Goal: Transaction & Acquisition: Purchase product/service

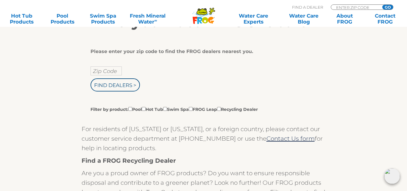
scroll to position [119, 0]
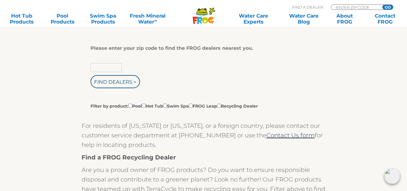
click at [114, 66] on input "text" at bounding box center [106, 67] width 31 height 9
type input "85541"
click at [121, 79] on input "Find Dealers >" at bounding box center [115, 81] width 49 height 13
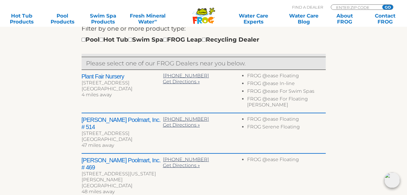
scroll to position [179, 0]
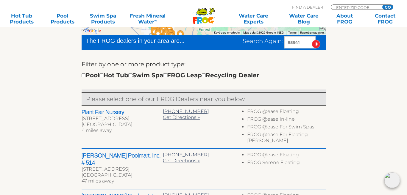
click at [105, 113] on h2 "Plant Fair Nursery" at bounding box center [122, 112] width 81 height 7
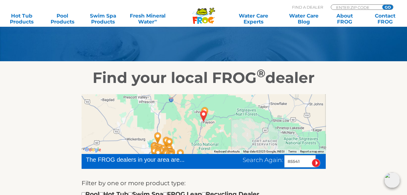
scroll to position [0, 0]
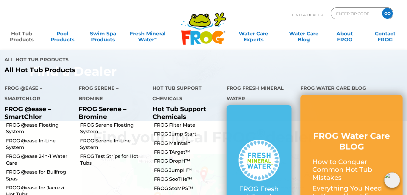
click at [21, 37] on link "Hot Tub Products" at bounding box center [22, 34] width 32 height 12
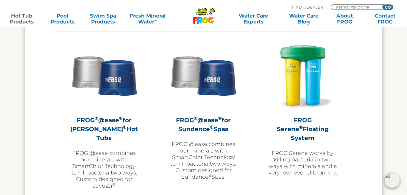
scroll to position [1072, 0]
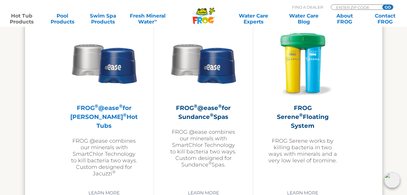
click at [104, 115] on h2 "FROG ® @ease ® for Jacuzzi ® Hot Tubs" at bounding box center [104, 117] width 69 height 27
